Goal: Information Seeking & Learning: Learn about a topic

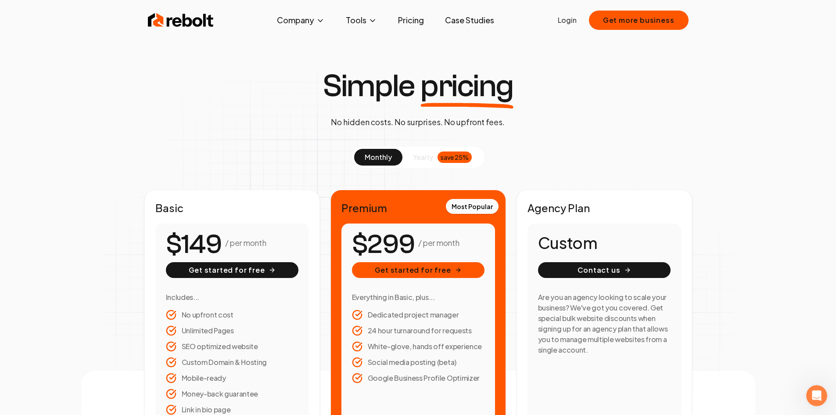
click at [471, 18] on link "Case Studies" at bounding box center [469, 20] width 63 height 18
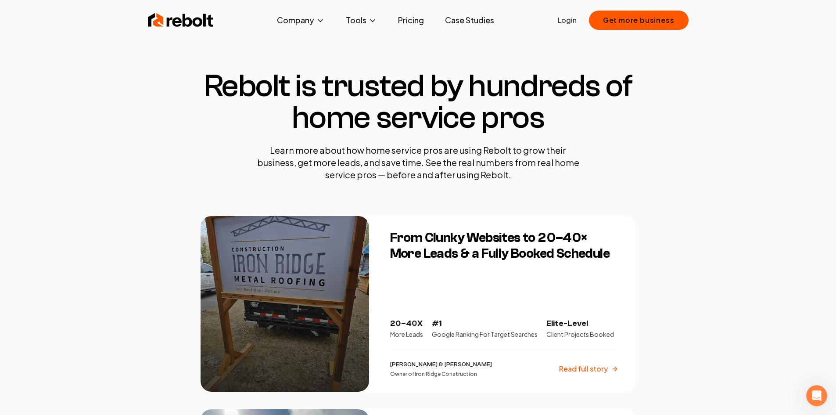
click at [423, 24] on link "Pricing" at bounding box center [411, 20] width 40 height 18
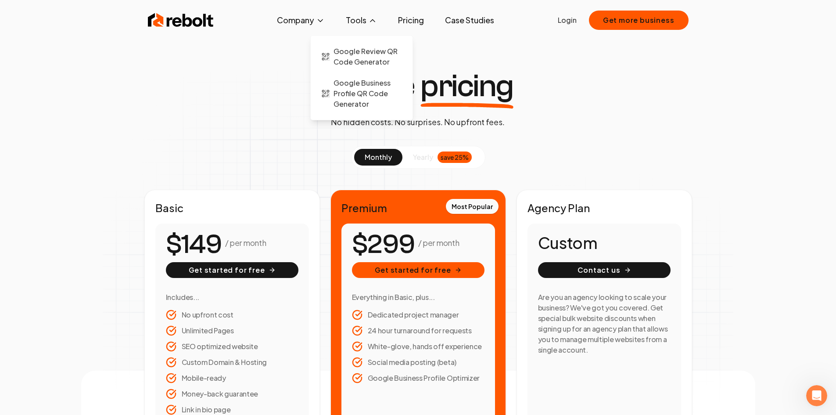
click at [366, 22] on button "Tools" at bounding box center [361, 20] width 45 height 18
click at [368, 51] on span "Google Review QR Code Generator" at bounding box center [368, 56] width 68 height 21
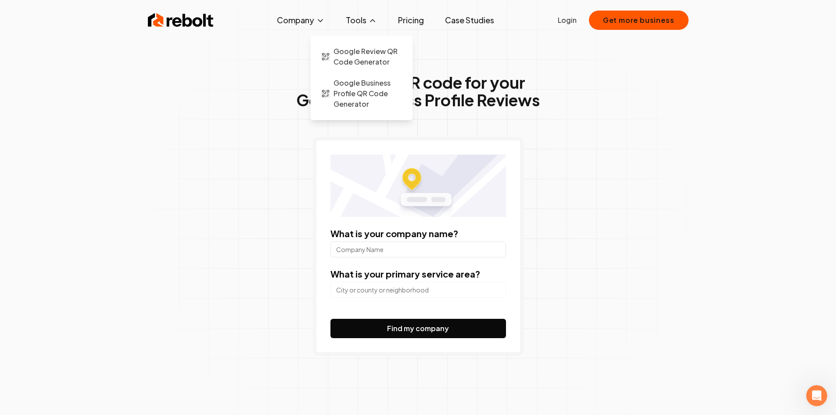
click at [370, 20] on icon at bounding box center [372, 20] width 9 height 9
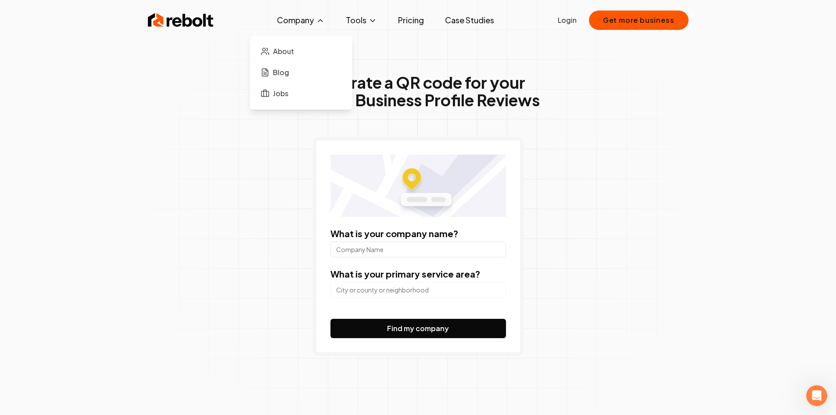
click at [309, 20] on button "Company" at bounding box center [301, 20] width 62 height 18
click at [294, 26] on button "Company" at bounding box center [301, 20] width 62 height 18
click at [281, 95] on span "Jobs" at bounding box center [280, 93] width 15 height 11
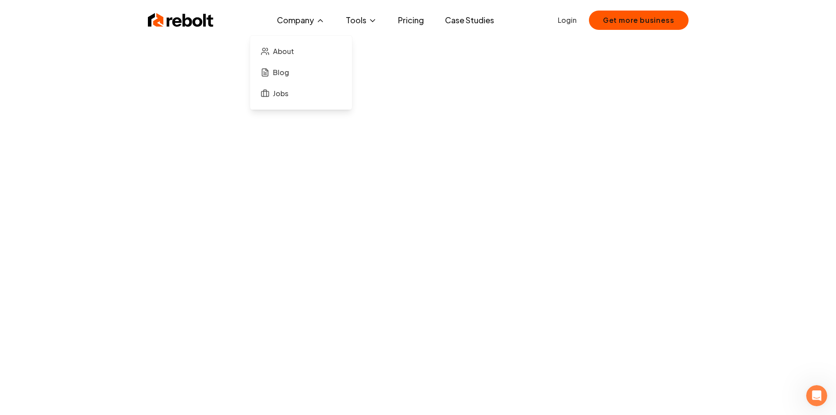
click at [304, 22] on button "Company" at bounding box center [301, 20] width 62 height 18
click at [489, 15] on link "Case Studies" at bounding box center [469, 20] width 63 height 18
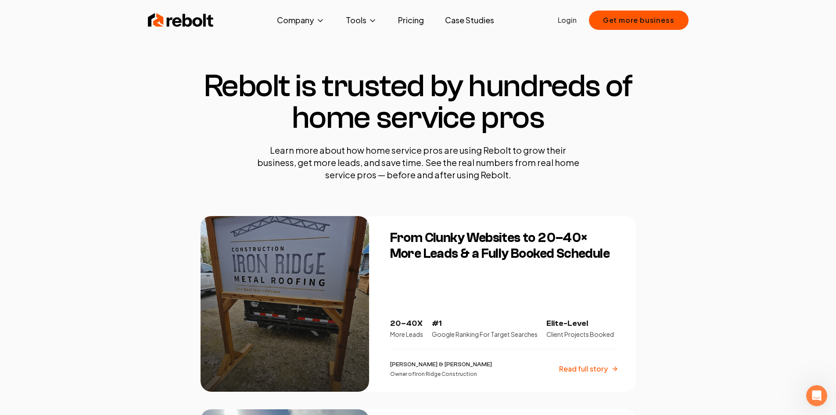
click at [485, 24] on link "Case Studies" at bounding box center [469, 20] width 63 height 18
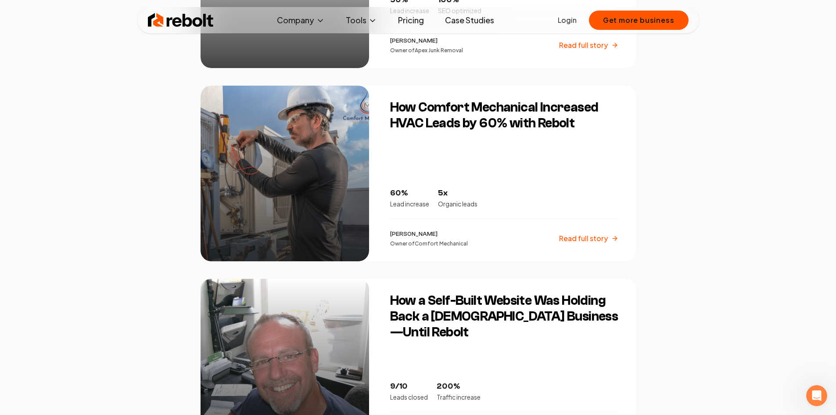
scroll to position [878, 0]
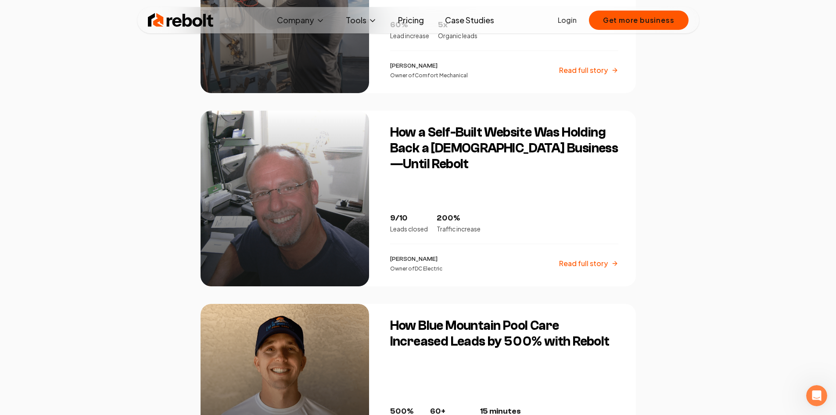
click at [583, 263] on p "Read full story" at bounding box center [583, 263] width 49 height 11
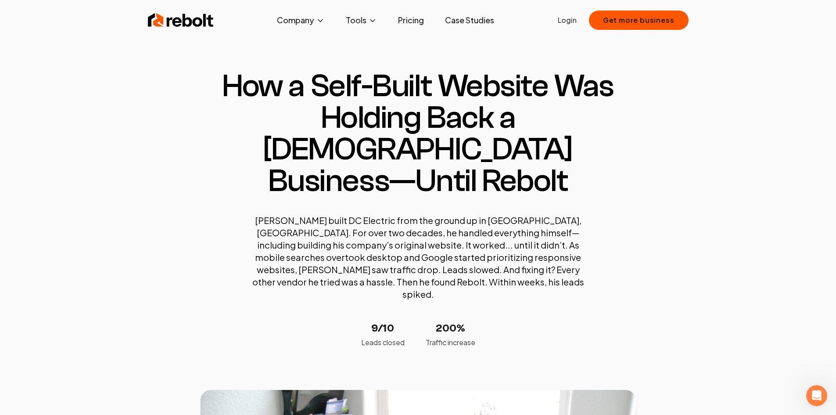
click at [183, 31] on div "Rebolt Company About Blog Jobs Tools Google Review QR Code Generator Google Bus…" at bounding box center [418, 20] width 562 height 26
click at [184, 18] on img at bounding box center [181, 20] width 66 height 18
